Goal: Subscribe to service/newsletter

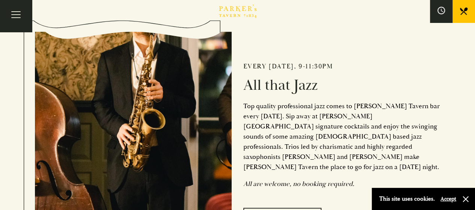
scroll to position [263, 0]
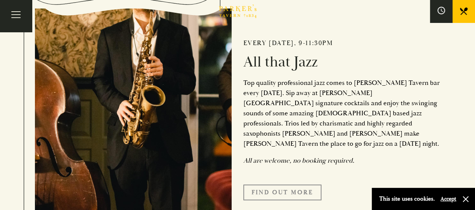
click at [287, 186] on link "Find Out More" at bounding box center [283, 193] width 78 height 16
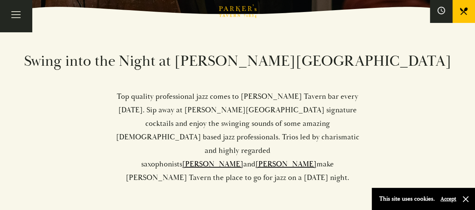
scroll to position [188, 0]
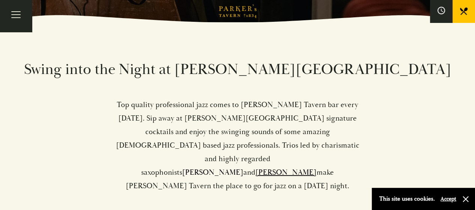
click at [241, 168] on link "Sam Miles" at bounding box center [212, 172] width 61 height 9
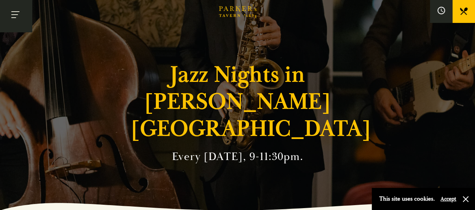
click at [14, 12] on button "Toggle navigation" at bounding box center [16, 16] width 32 height 32
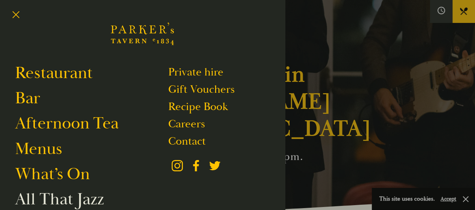
click at [65, 202] on link "All That Jazz" at bounding box center [59, 199] width 89 height 21
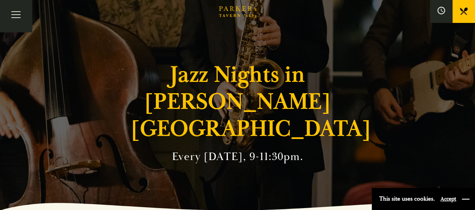
click at [467, 199] on button "button" at bounding box center [466, 199] width 8 height 8
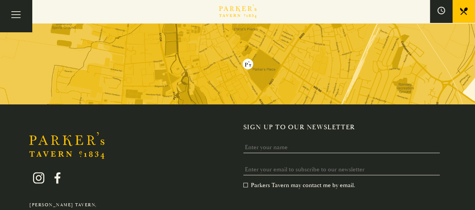
scroll to position [789, 0]
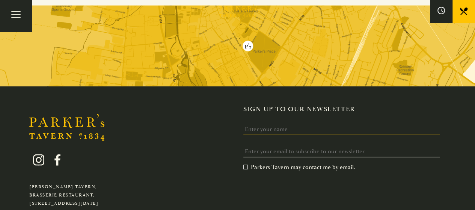
click at [275, 124] on input "Name" at bounding box center [342, 130] width 197 height 12
type input "Heather Sturman"
type input "heather.greenhalgh@ntlworld.com"
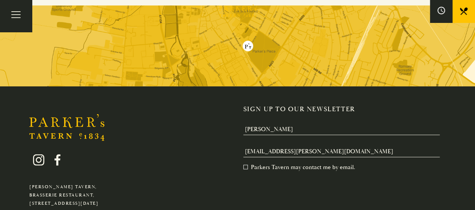
click at [245, 163] on label "Parkers Tavern may contact me by email. *" at bounding box center [300, 167] width 112 height 8
click at [245, 168] on input "Parkers Tavern may contact me by email. *" at bounding box center [245, 168] width 0 height 0
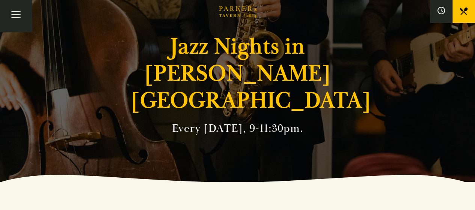
scroll to position [0, 0]
